Goal: Information Seeking & Learning: Learn about a topic

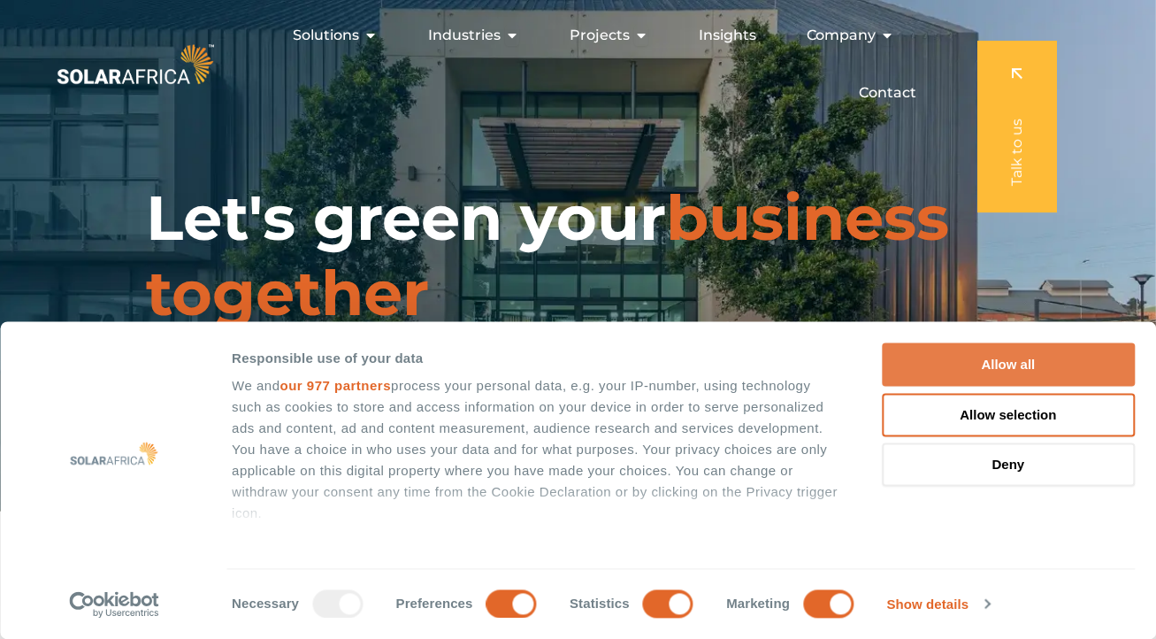
click at [1065, 350] on button "Allow all" at bounding box center [1008, 364] width 253 height 43
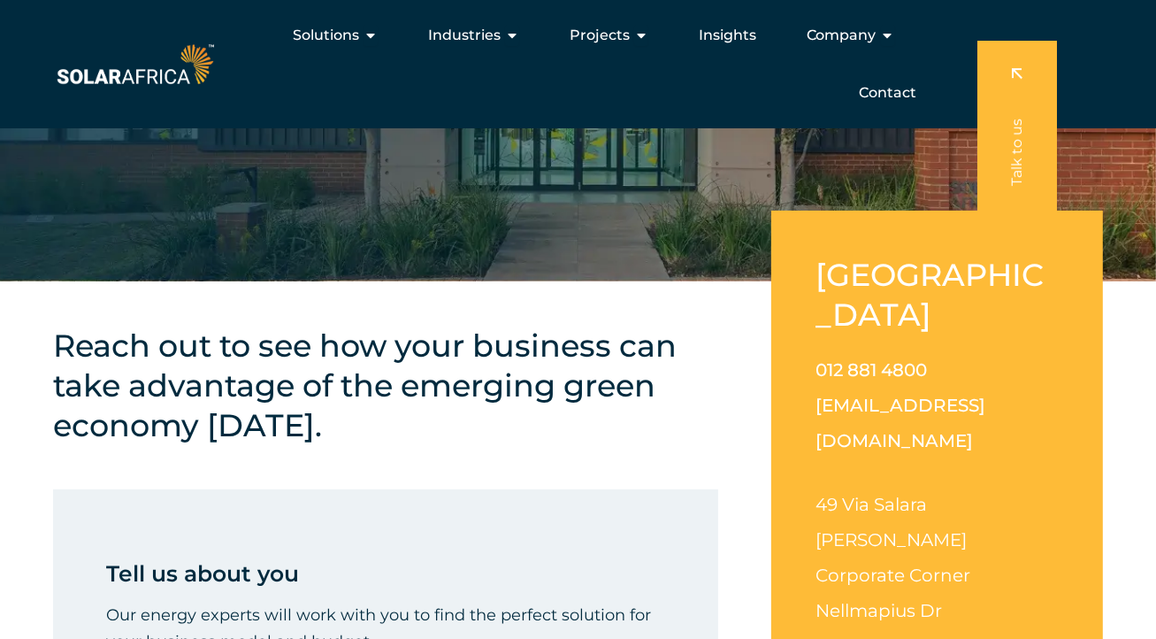
scroll to position [203, 0]
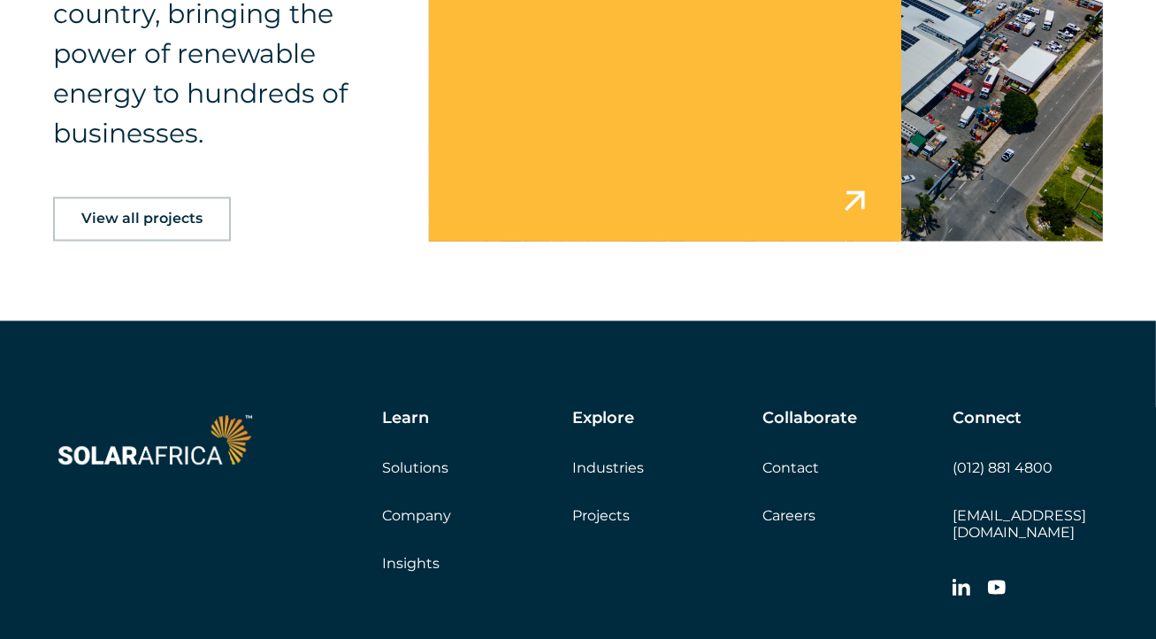
scroll to position [2743, 0]
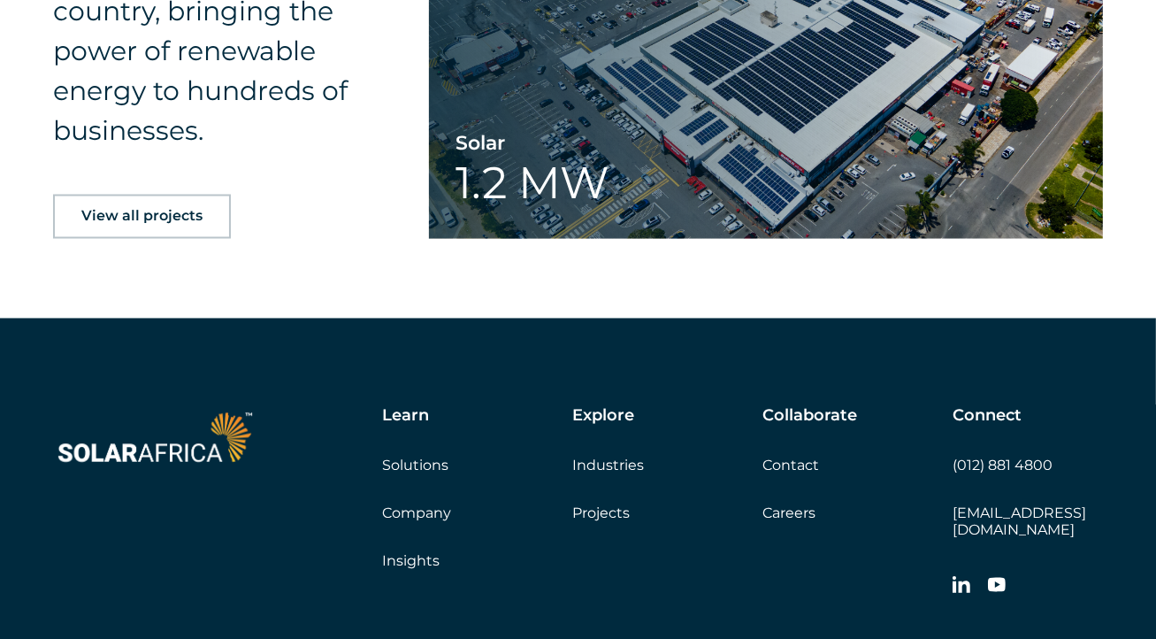
click at [775, 510] on link "Careers" at bounding box center [789, 513] width 53 height 17
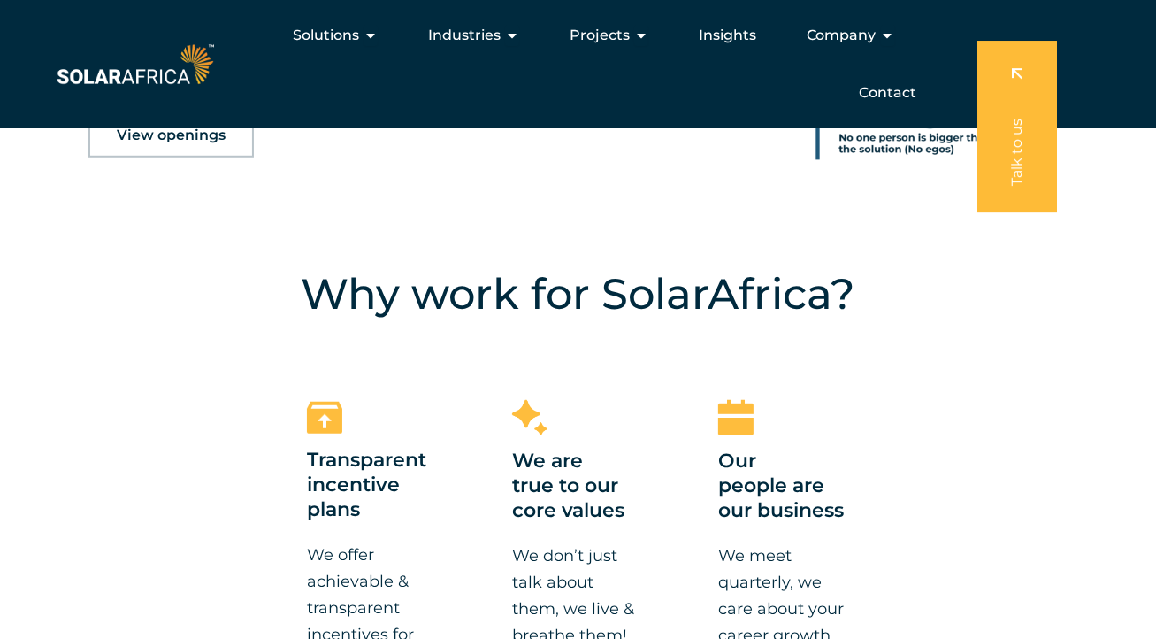
scroll to position [973, 0]
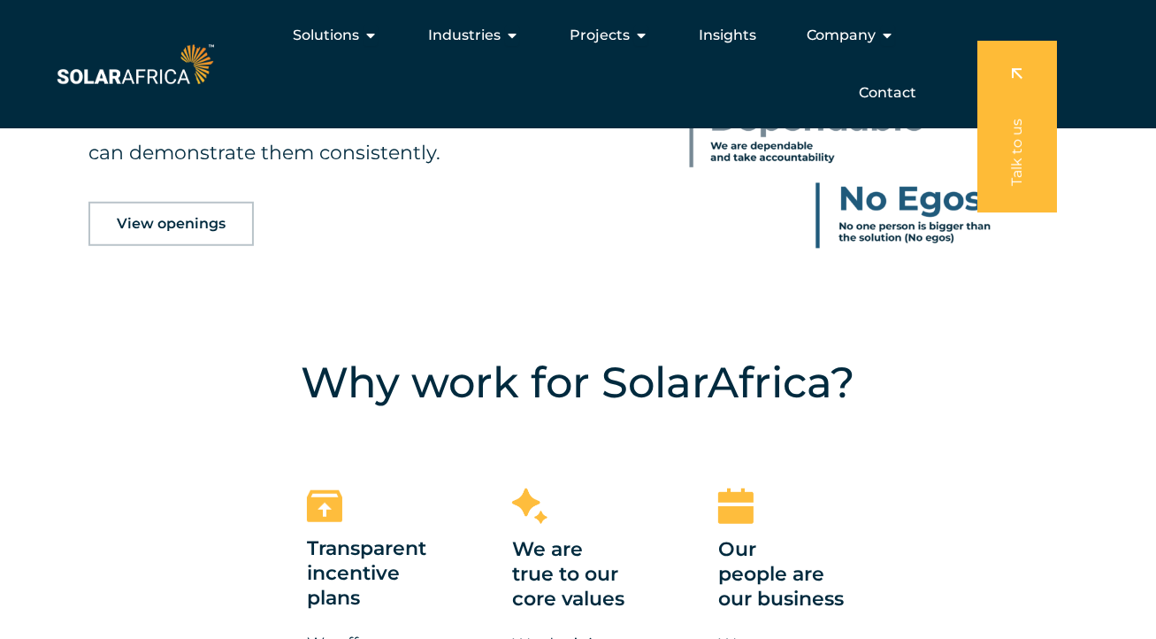
click at [195, 234] on link "View openings" at bounding box center [170, 224] width 165 height 44
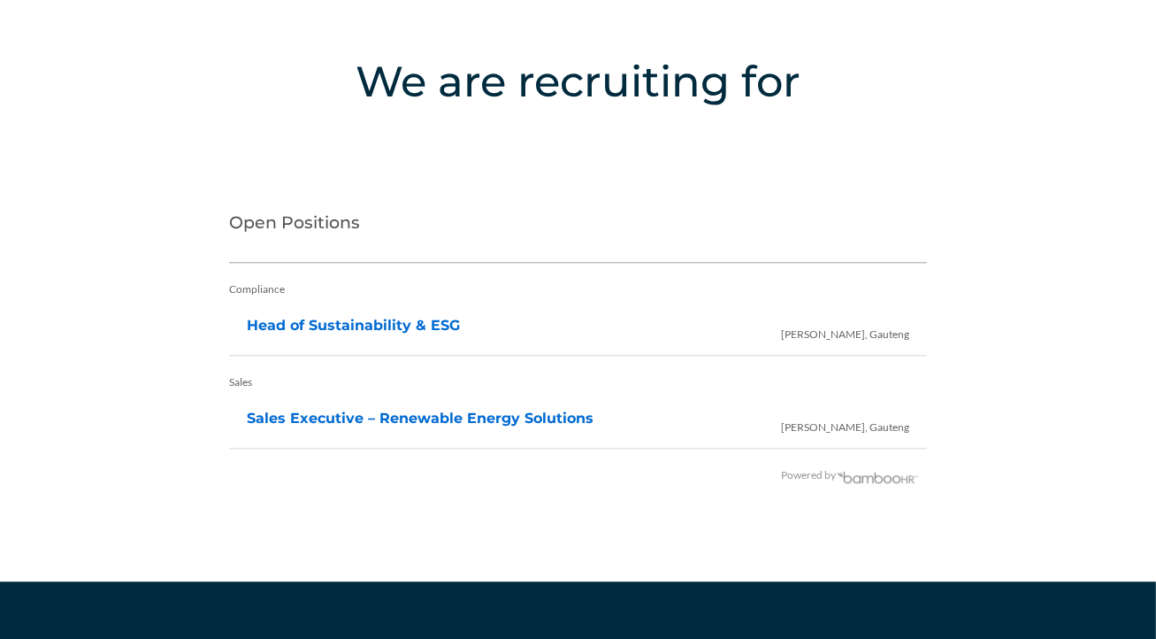
scroll to position [3754, 0]
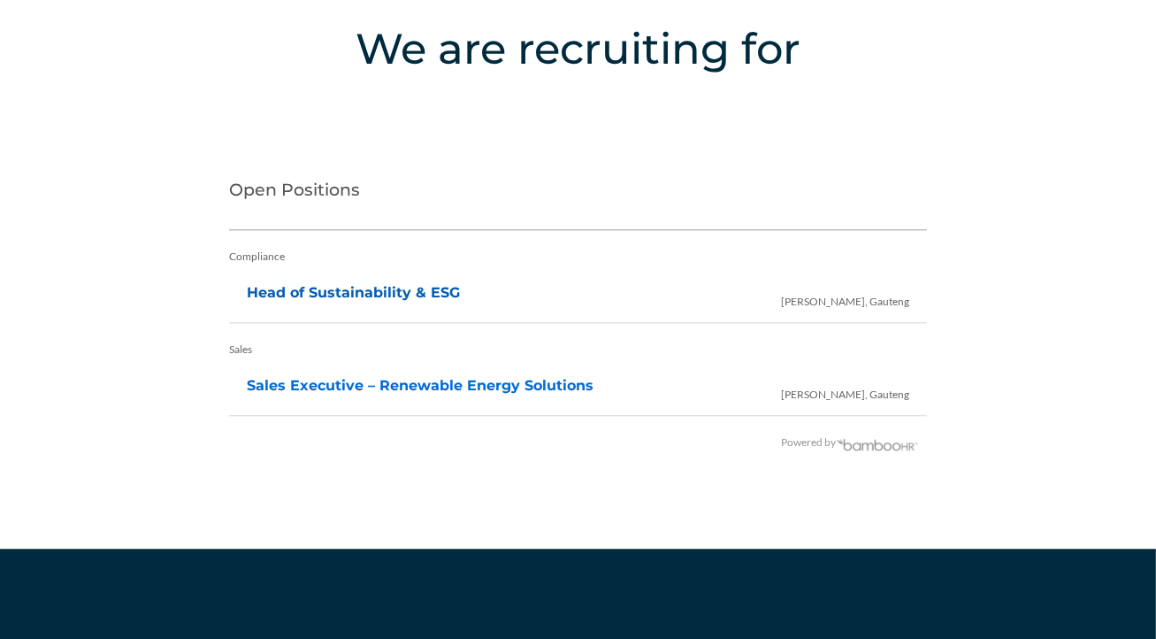
click at [319, 295] on link "Head of Sustainability & ESG" at bounding box center [353, 292] width 213 height 17
